Goal: Find specific page/section: Find specific page/section

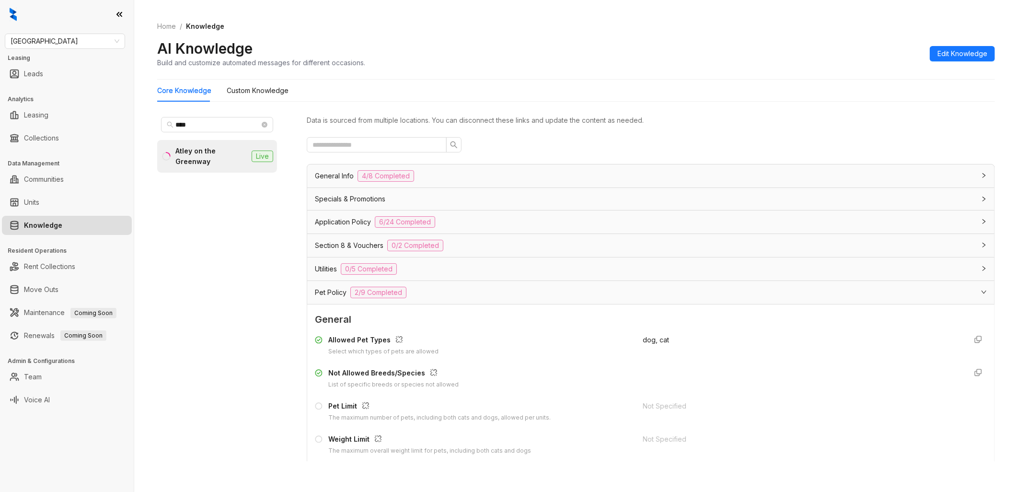
scroll to position [213, 0]
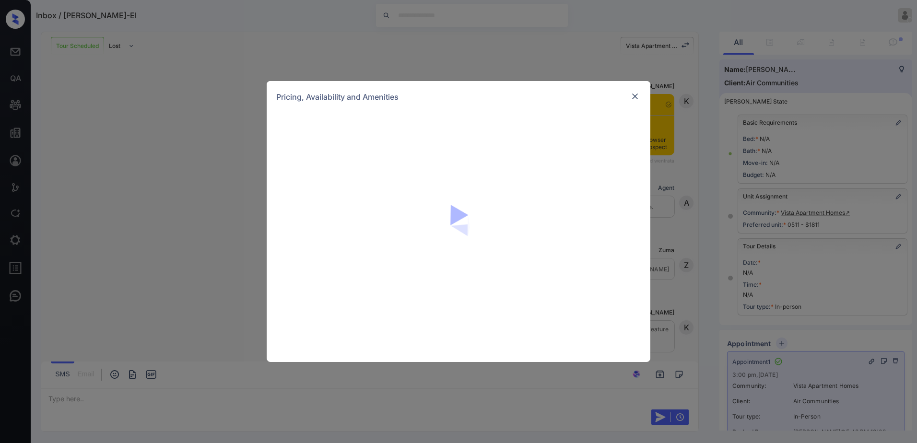
scroll to position [1310, 0]
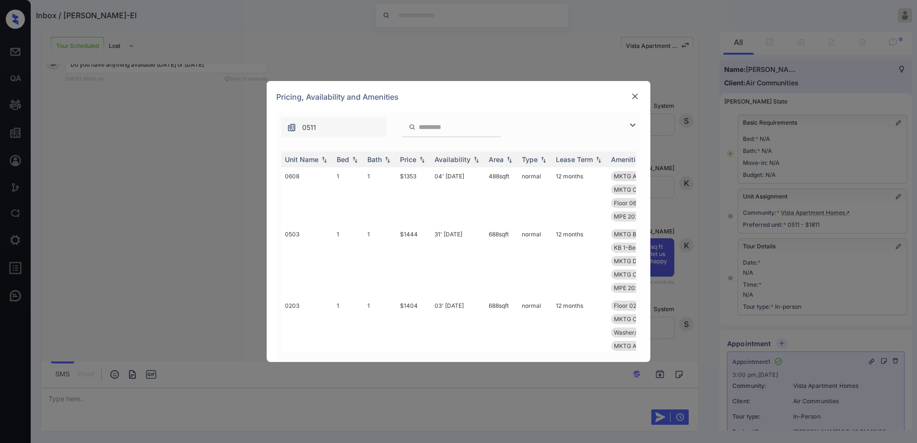
click at [637, 94] on img at bounding box center [635, 97] width 10 height 10
click at [438, 129] on input "search" at bounding box center [457, 127] width 79 height 8
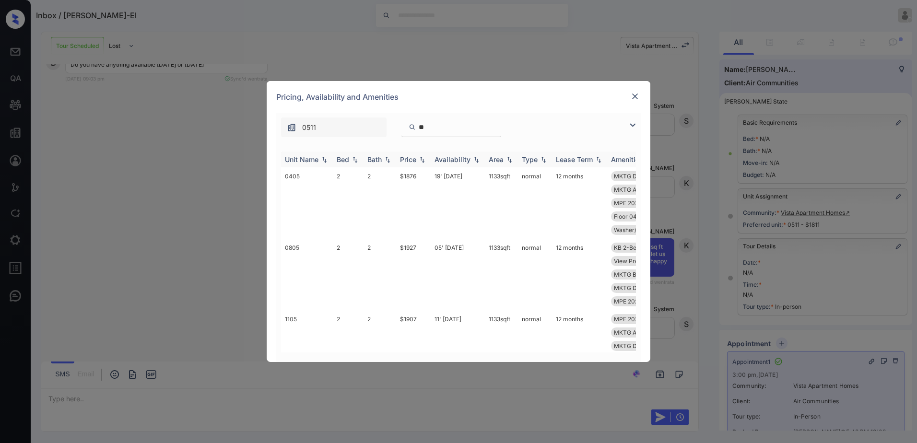
click at [411, 158] on div "Price" at bounding box center [408, 159] width 16 height 8
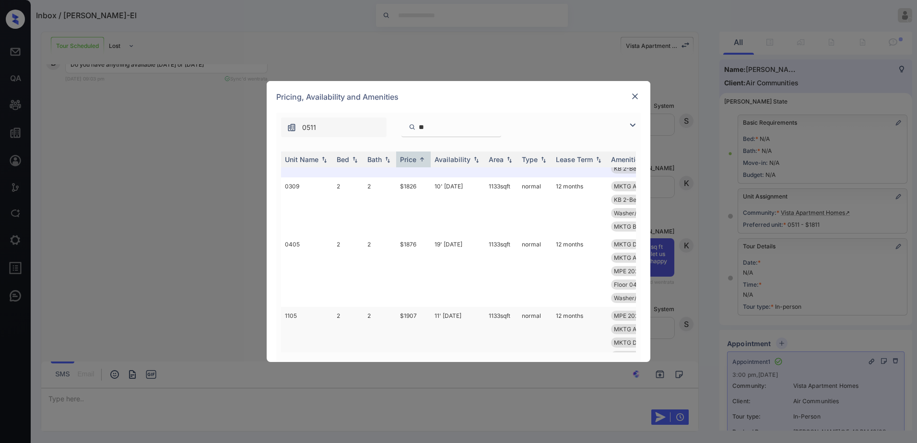
scroll to position [0, 0]
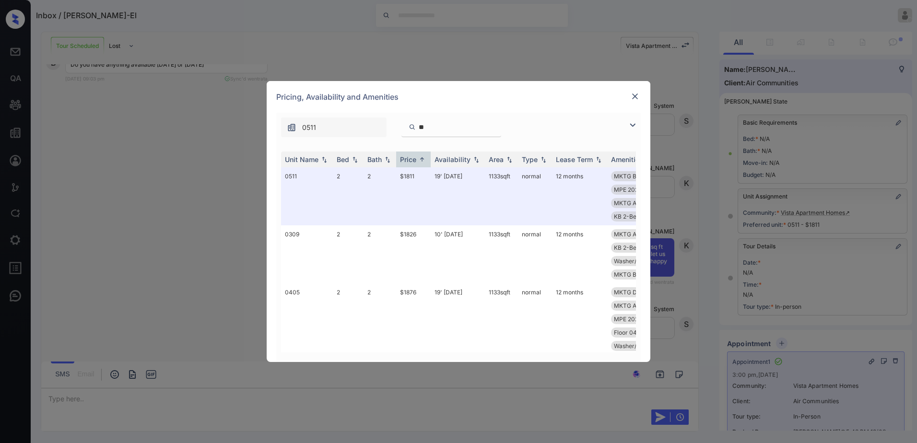
click at [455, 128] on input "**" at bounding box center [457, 127] width 79 height 8
type input "*"
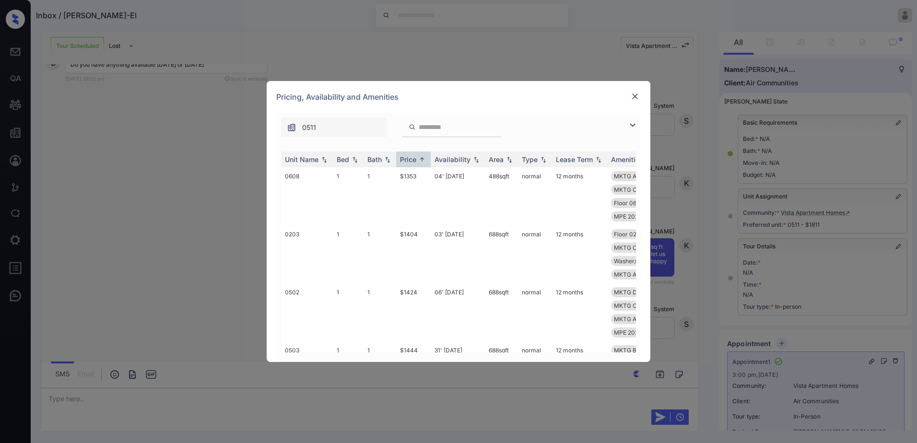
click at [634, 95] on img at bounding box center [635, 97] width 10 height 10
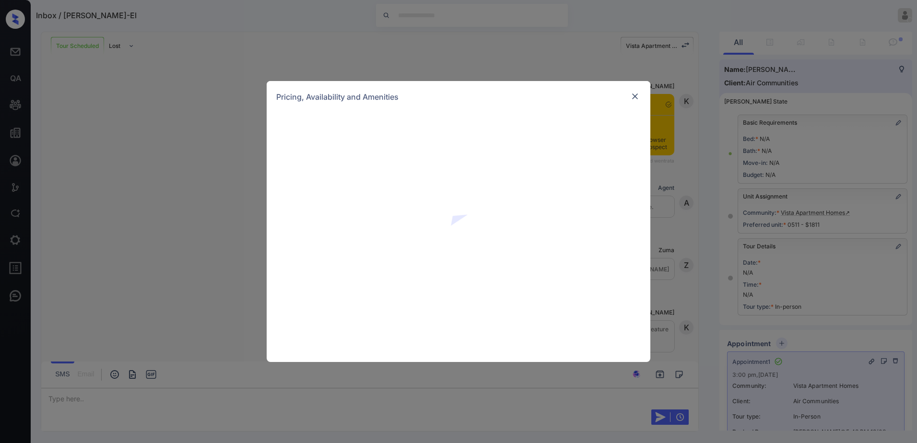
scroll to position [1022, 0]
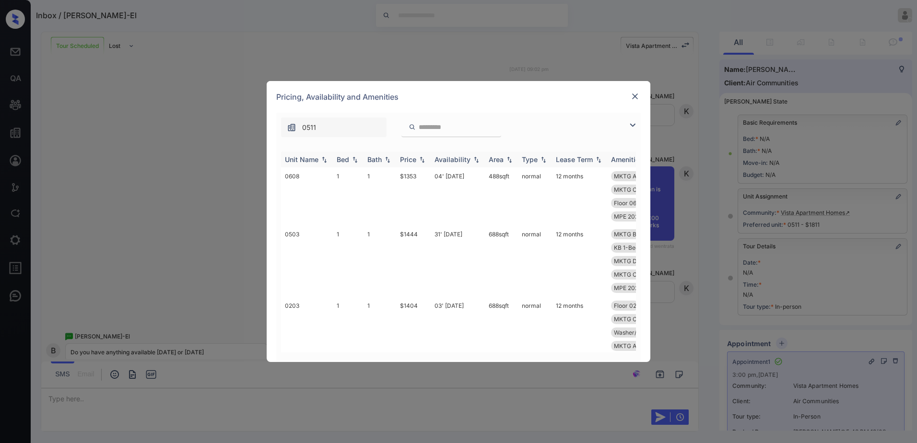
click at [416, 159] on div "Price" at bounding box center [408, 159] width 16 height 8
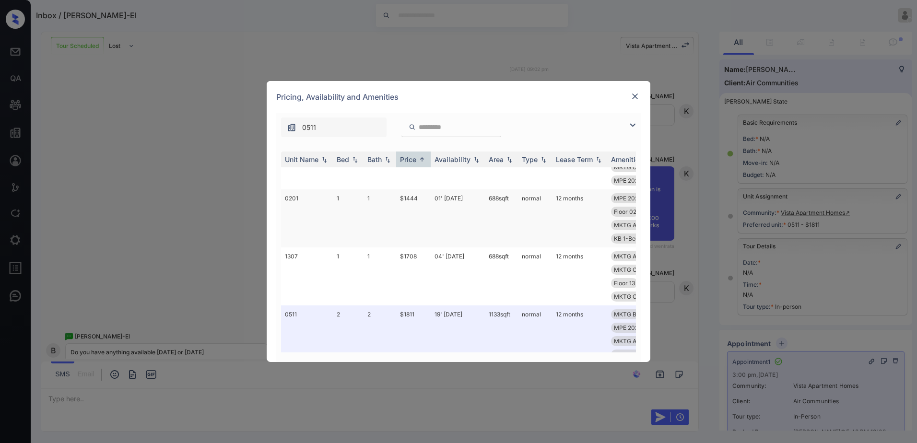
scroll to position [240, 0]
